Goal: Information Seeking & Learning: Learn about a topic

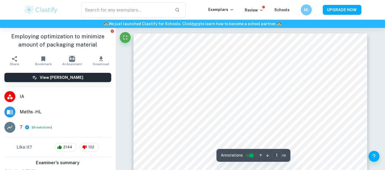
click at [44, 13] on img at bounding box center [41, 9] width 35 height 11
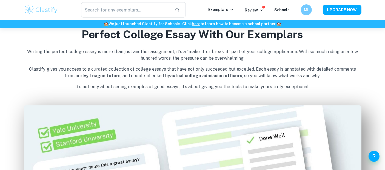
scroll to position [189, 0]
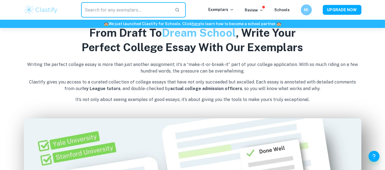
click at [150, 11] on input "text" at bounding box center [126, 9] width 90 height 15
type input "film"
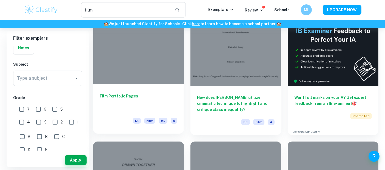
scroll to position [44, 0]
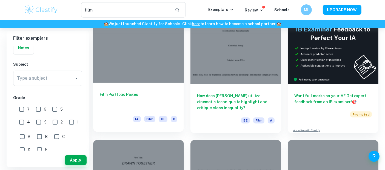
click at [152, 72] on div at bounding box center [138, 49] width 91 height 68
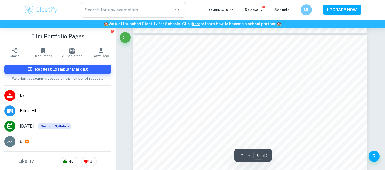
scroll to position [1744, 0]
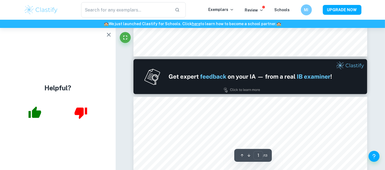
type input "2"
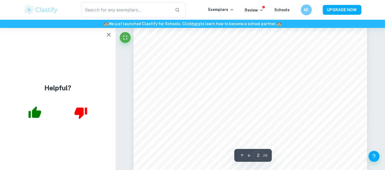
scroll to position [413, 0]
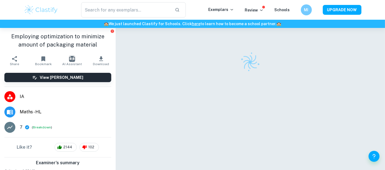
click at [143, 18] on div "​ Exemplars Review Schools MI UPGRADE NOW" at bounding box center [192, 10] width 385 height 20
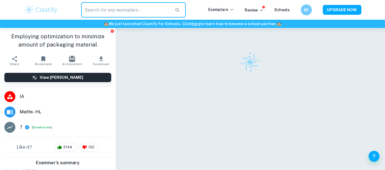
click at [143, 13] on input "text" at bounding box center [126, 9] width 90 height 15
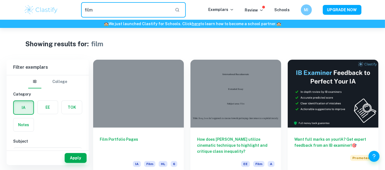
click at [126, 17] on input "film" at bounding box center [126, 9] width 90 height 15
type input "film portfolio"
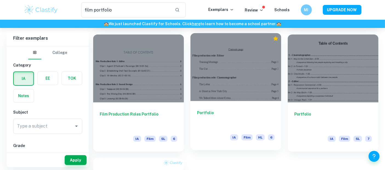
scroll to position [149, 0]
click at [231, 77] on div at bounding box center [236, 67] width 91 height 68
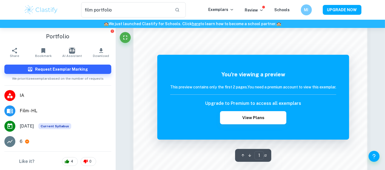
scroll to position [509, 0]
